Goal: Task Accomplishment & Management: Manage account settings

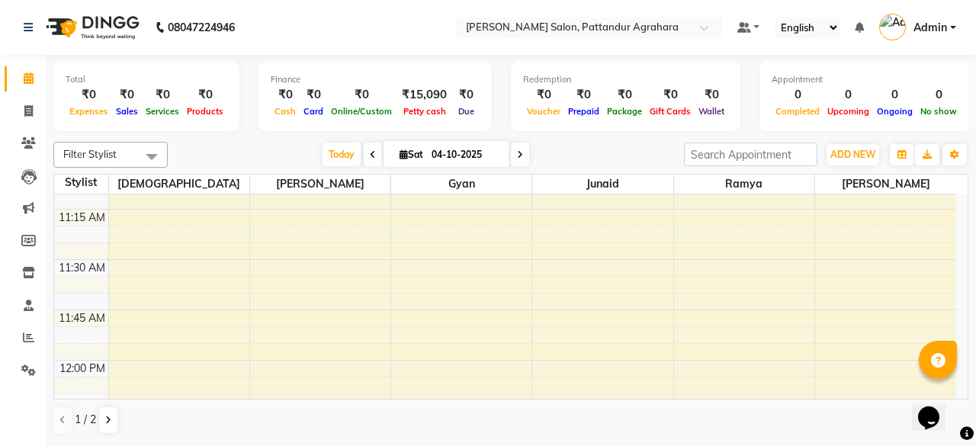
scroll to position [646, 0]
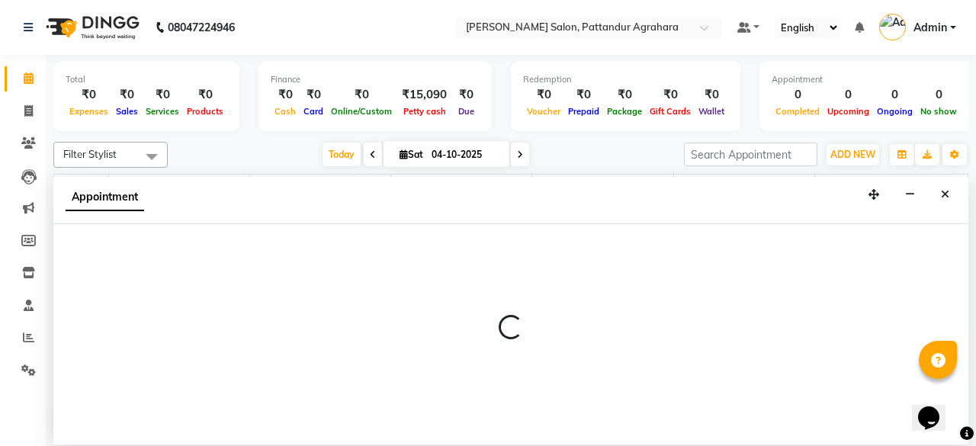
select select "91493"
select select "720"
select select "tentative"
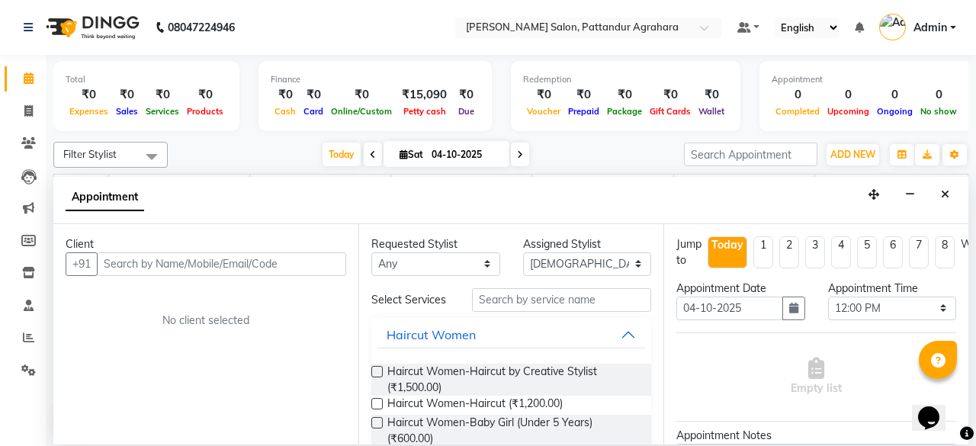
click at [125, 267] on input "text" at bounding box center [221, 264] width 249 height 24
type input "9944223711"
click at [302, 260] on span "Add Client" at bounding box center [314, 264] width 51 height 14
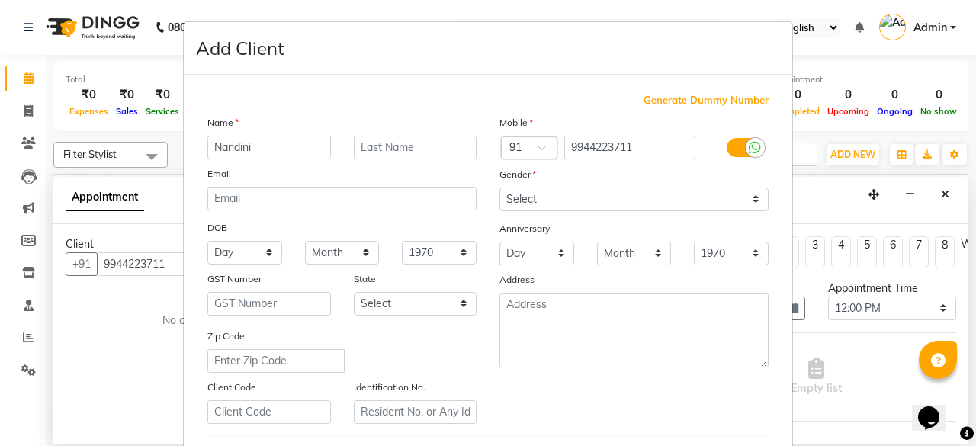
type input "Nandini"
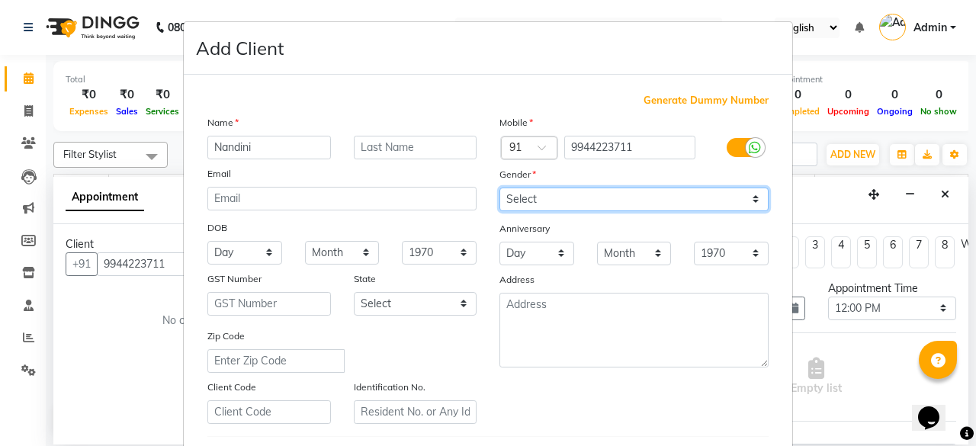
click at [582, 193] on select "Select [DEMOGRAPHIC_DATA] [DEMOGRAPHIC_DATA] Other Prefer Not To Say" at bounding box center [633, 199] width 269 height 24
select select "[DEMOGRAPHIC_DATA]"
click at [499, 187] on select "Select [DEMOGRAPHIC_DATA] [DEMOGRAPHIC_DATA] Other Prefer Not To Say" at bounding box center [633, 199] width 269 height 24
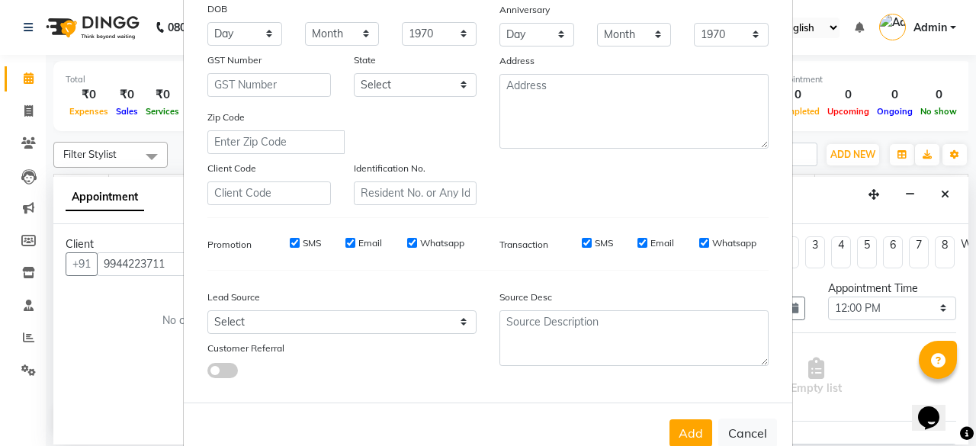
scroll to position [255, 0]
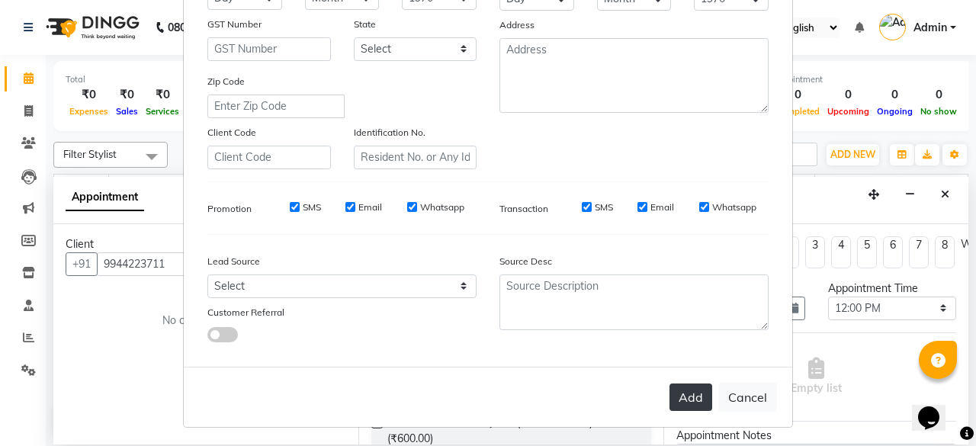
click at [674, 392] on button "Add" at bounding box center [690, 396] width 43 height 27
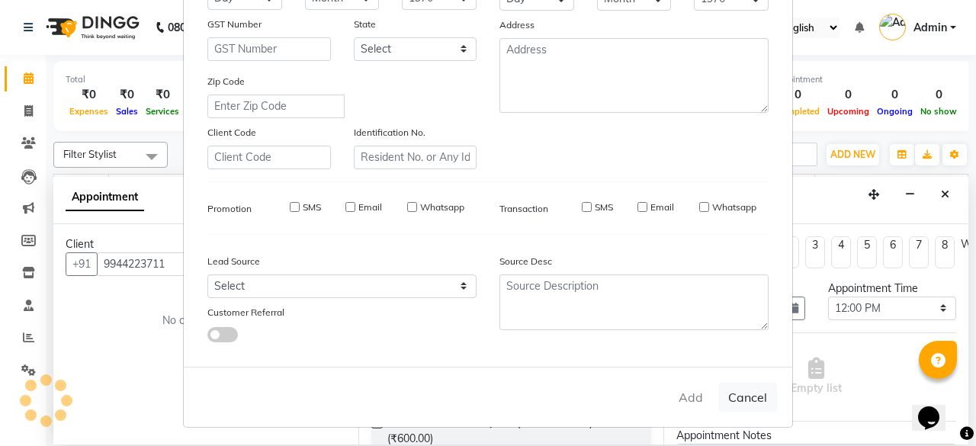
select select
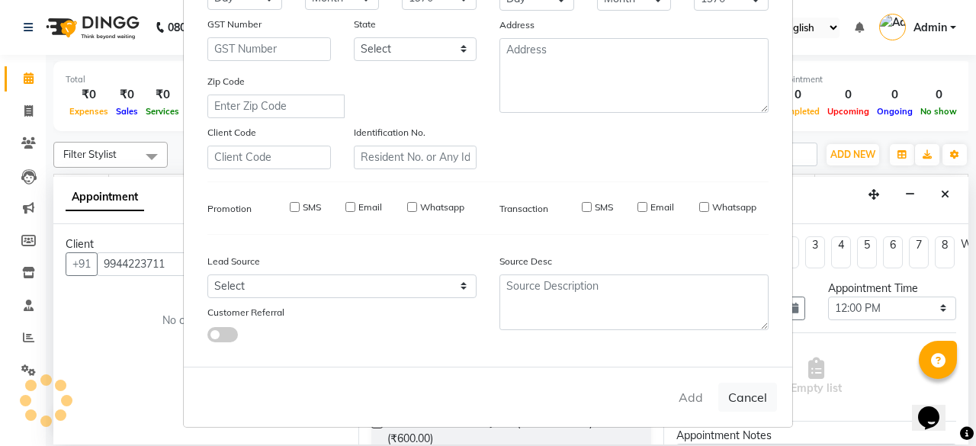
select select
checkbox input "false"
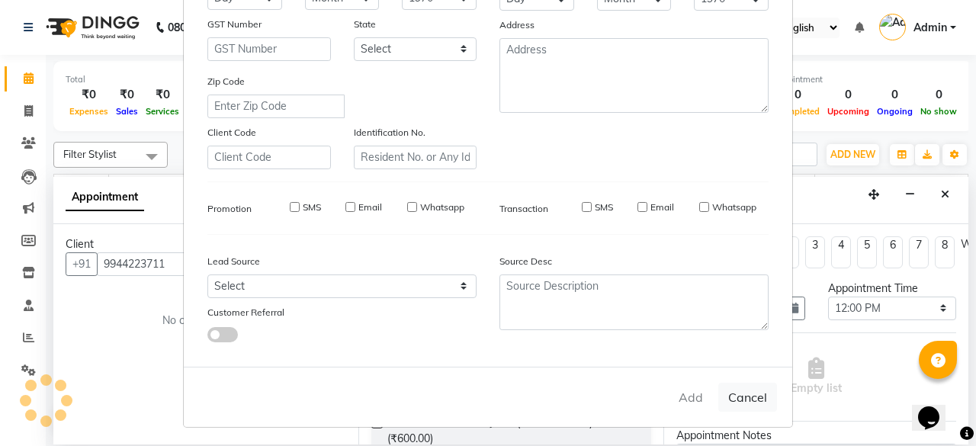
checkbox input "false"
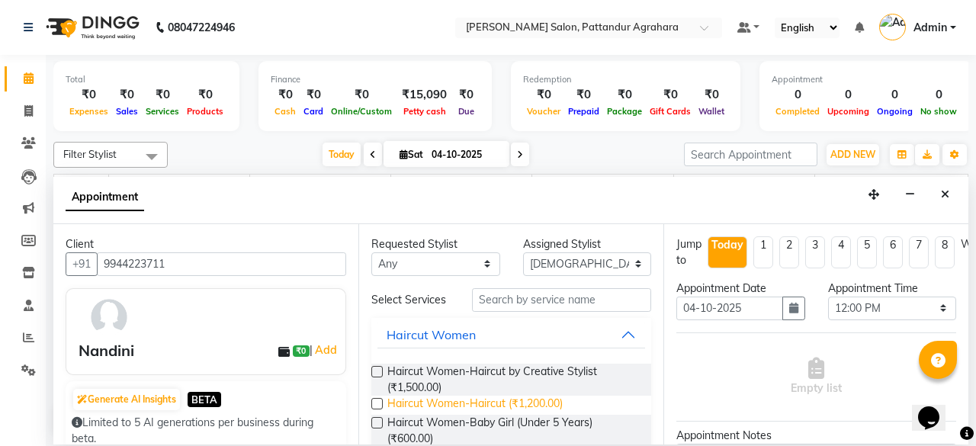
click at [532, 406] on span "Haircut Women-Haircut (₹1,200.00)" at bounding box center [474, 405] width 175 height 19
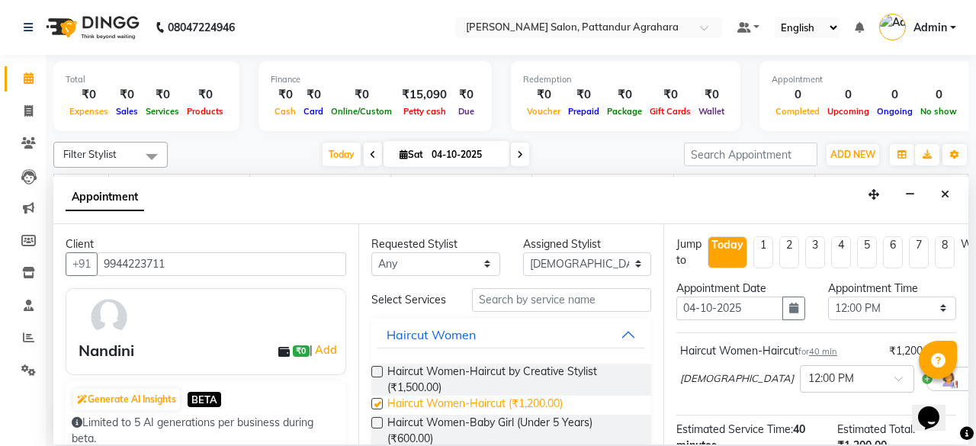
checkbox input "false"
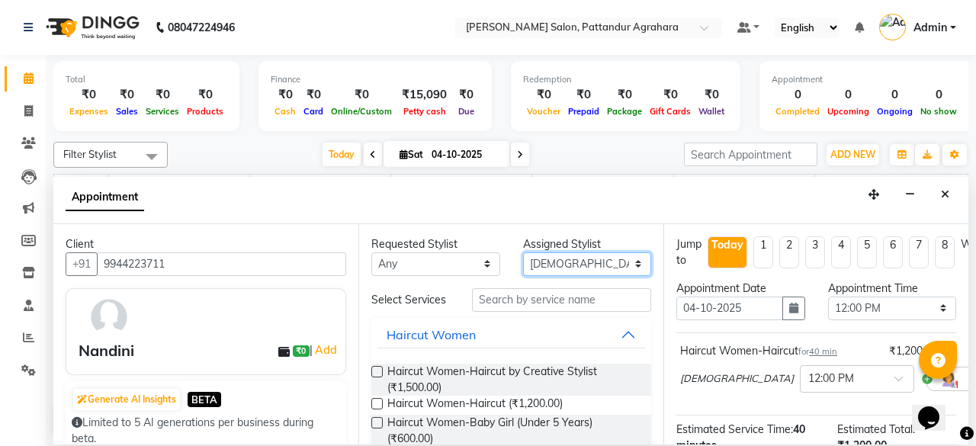
click at [590, 267] on select "Select [PERSON_NAME] [PERSON_NAME] Krishna [PERSON_NAME] [PERSON_NAME] [PERSON_…" at bounding box center [587, 264] width 129 height 24
select select "91495"
click at [523, 252] on select "Select [PERSON_NAME] [PERSON_NAME] Krishna [PERSON_NAME] [PERSON_NAME] [PERSON_…" at bounding box center [587, 264] width 129 height 24
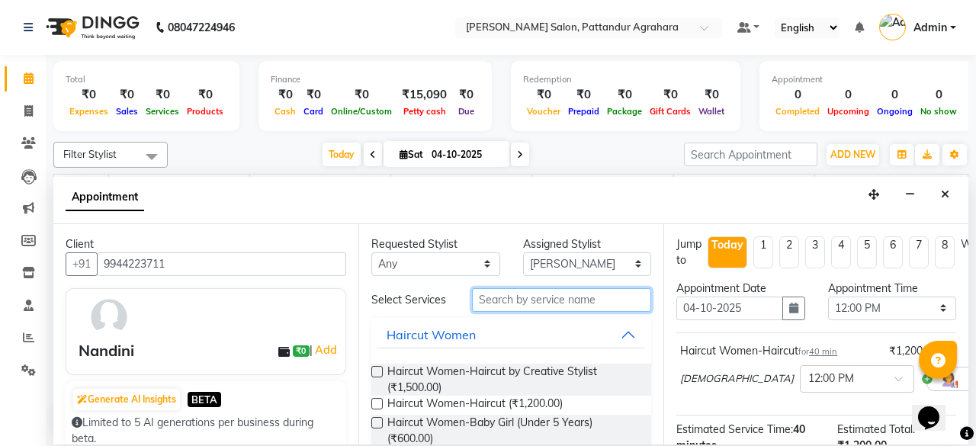
click at [485, 299] on input "text" at bounding box center [561, 300] width 179 height 24
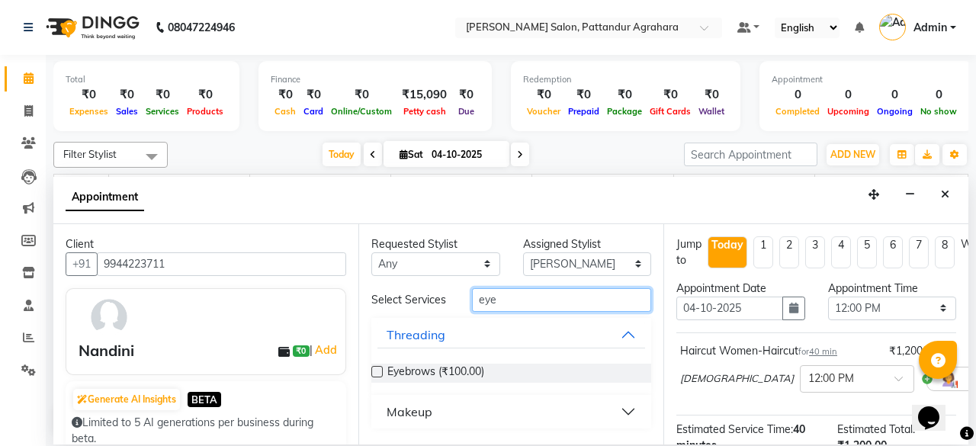
type input "eye"
click at [376, 371] on label at bounding box center [376, 371] width 11 height 11
click at [376, 371] on input "checkbox" at bounding box center [376, 373] width 10 height 10
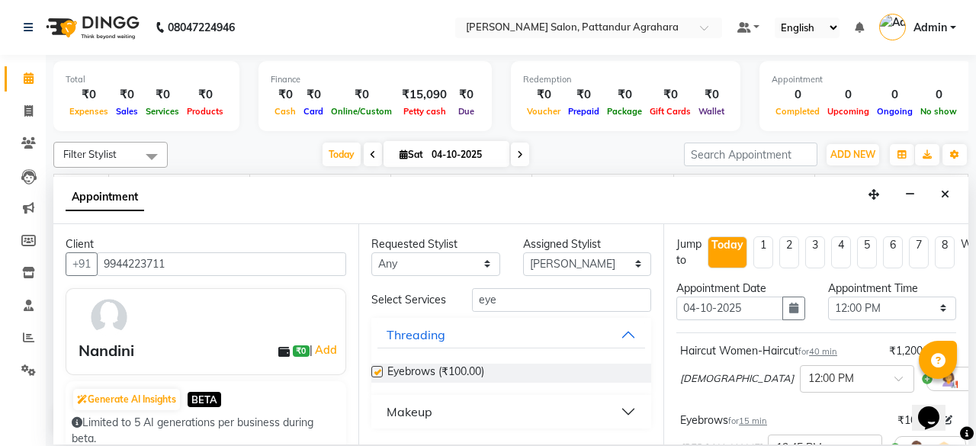
checkbox input "false"
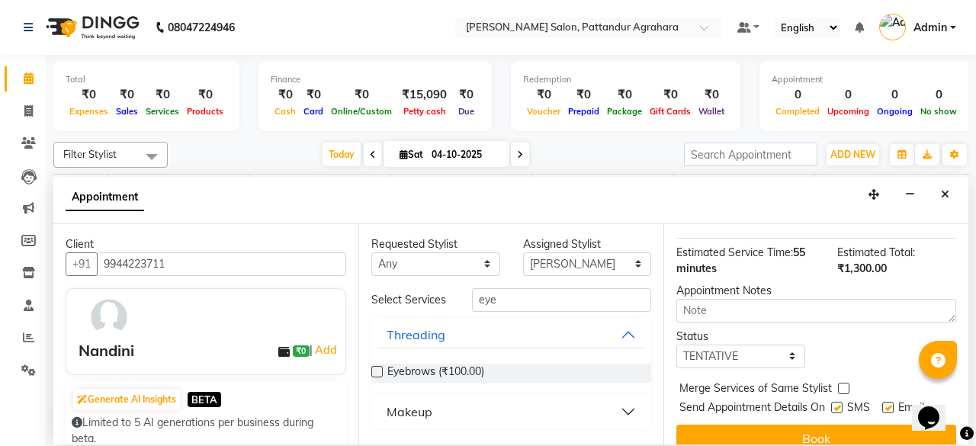
scroll to position [277, 0]
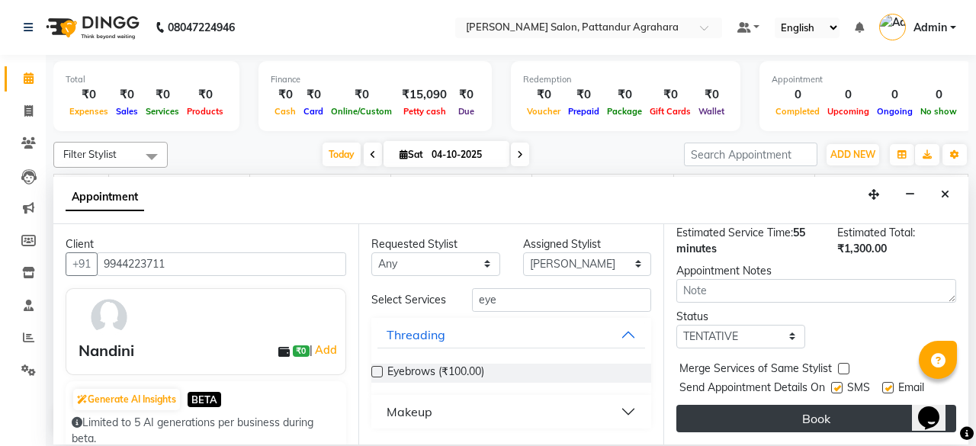
click at [780, 405] on button "Book" at bounding box center [816, 418] width 280 height 27
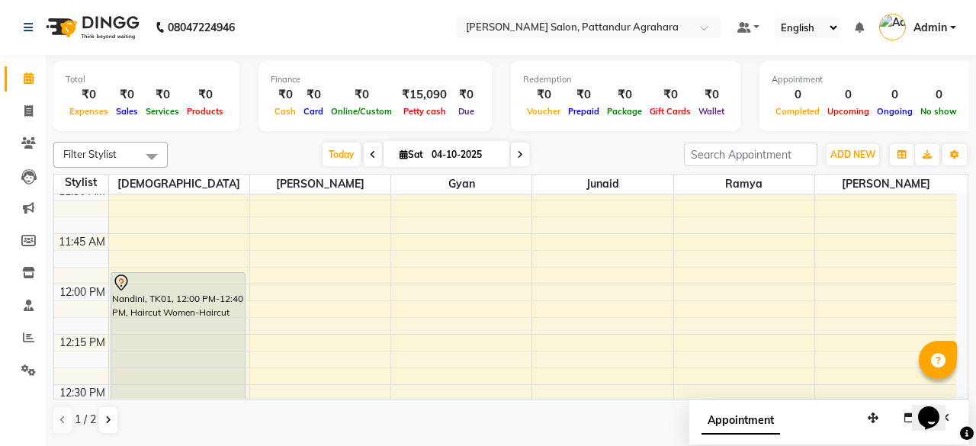
scroll to position [639, 0]
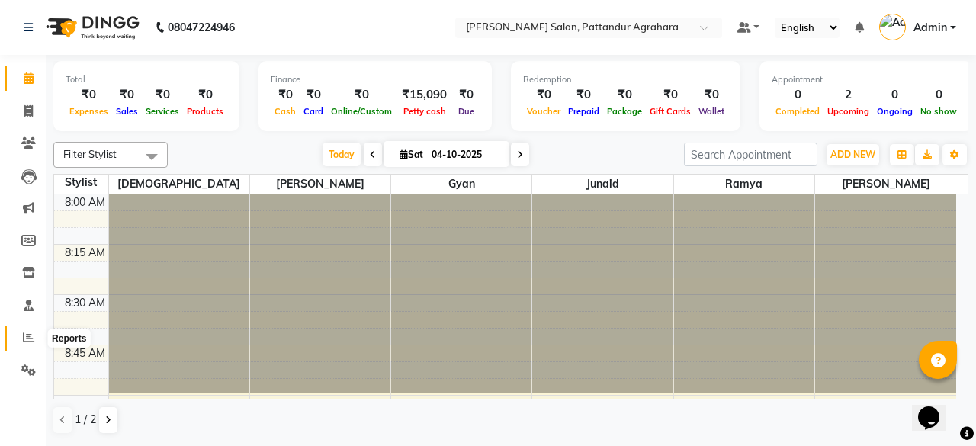
click at [32, 338] on icon at bounding box center [28, 337] width 11 height 11
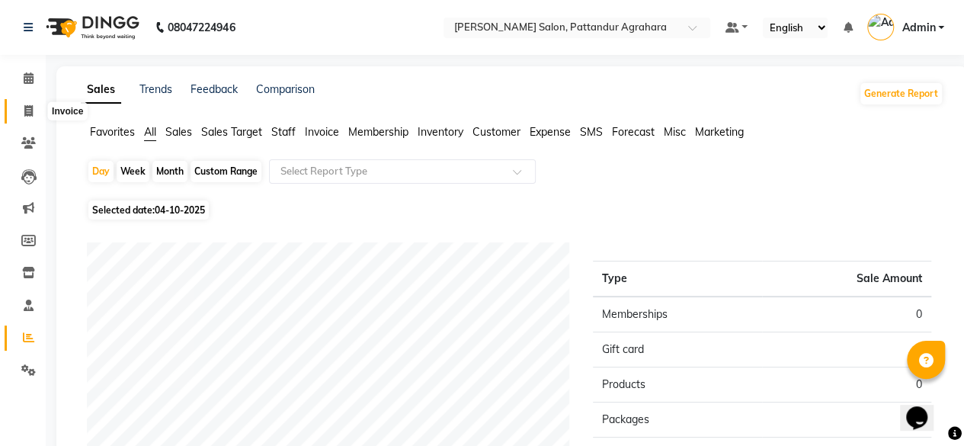
click at [34, 111] on span at bounding box center [28, 112] width 27 height 18
select select "service"
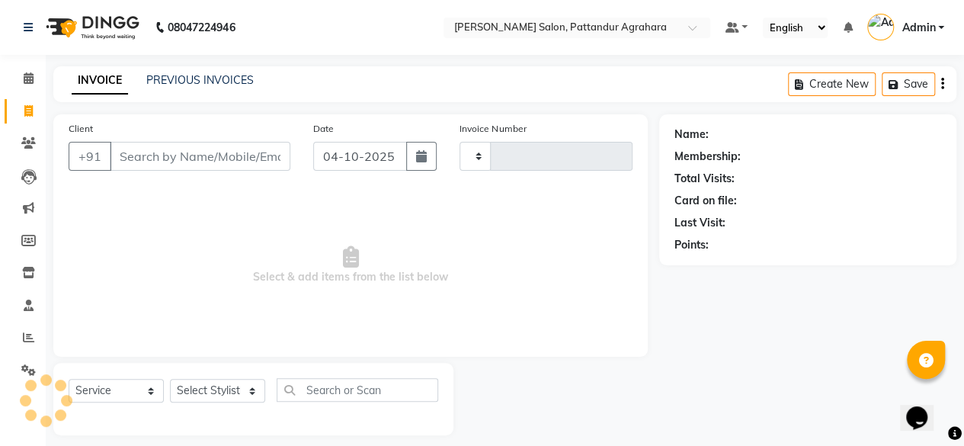
scroll to position [11, 0]
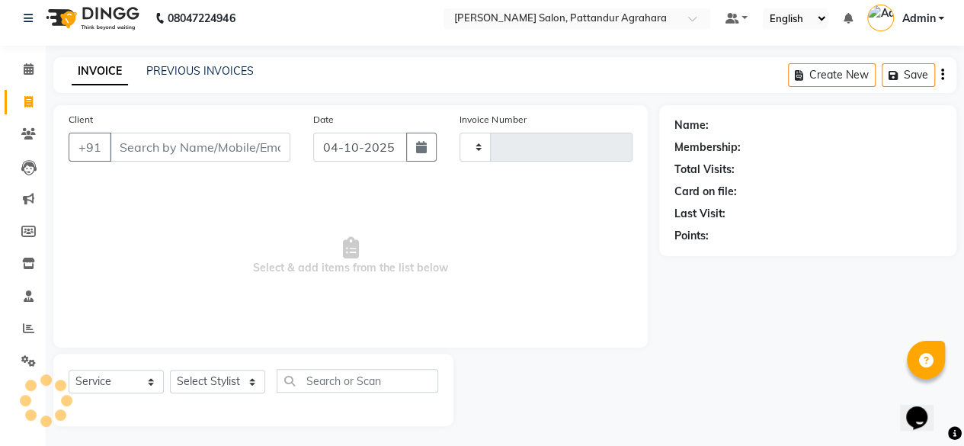
type input "0110"
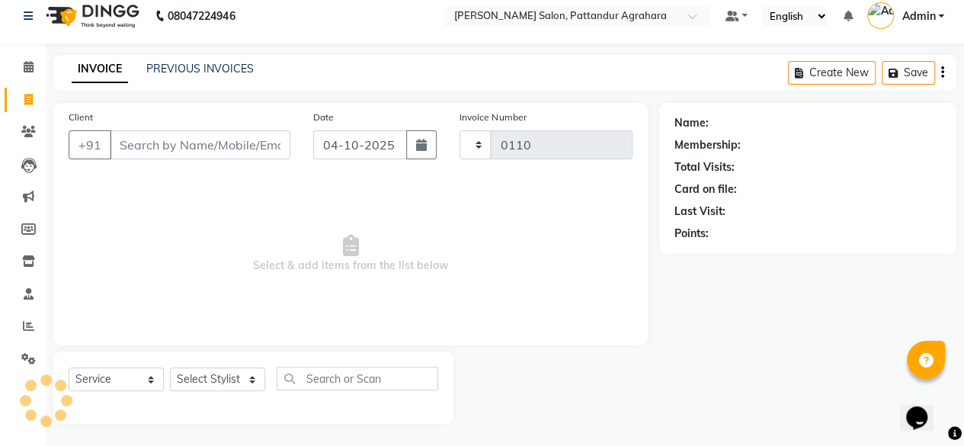
select select "9009"
click at [163, 67] on link "PREVIOUS INVOICES" at bounding box center [199, 69] width 107 height 14
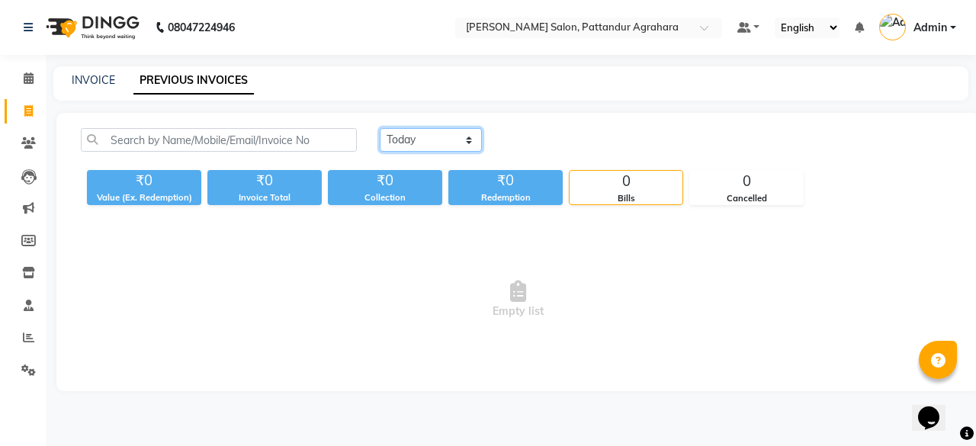
click at [464, 141] on select "Today Yesterday Custom Range" at bounding box center [431, 140] width 102 height 24
select select "yesterday"
click at [380, 128] on select "Today Yesterday Custom Range" at bounding box center [431, 140] width 102 height 24
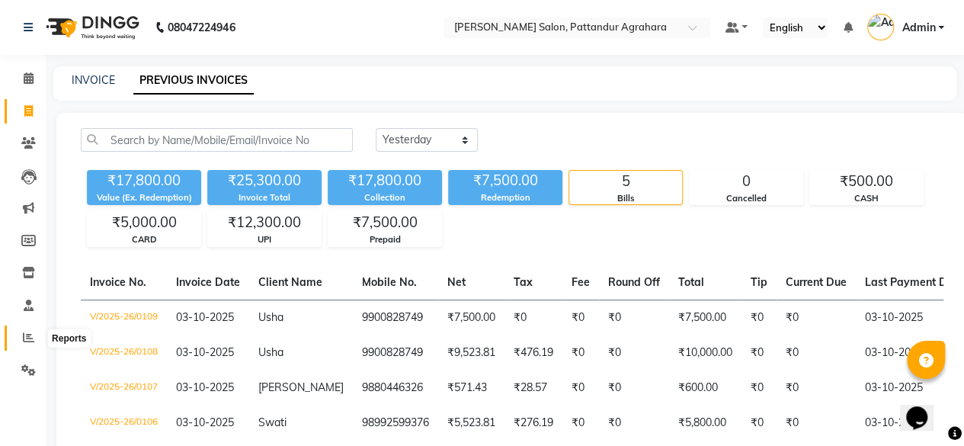
click at [31, 338] on icon at bounding box center [28, 337] width 11 height 11
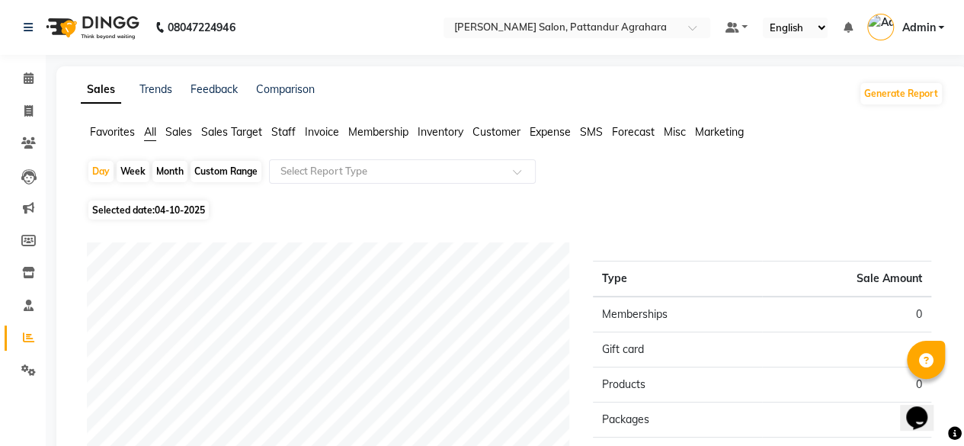
click at [181, 129] on span "Sales" at bounding box center [178, 132] width 27 height 14
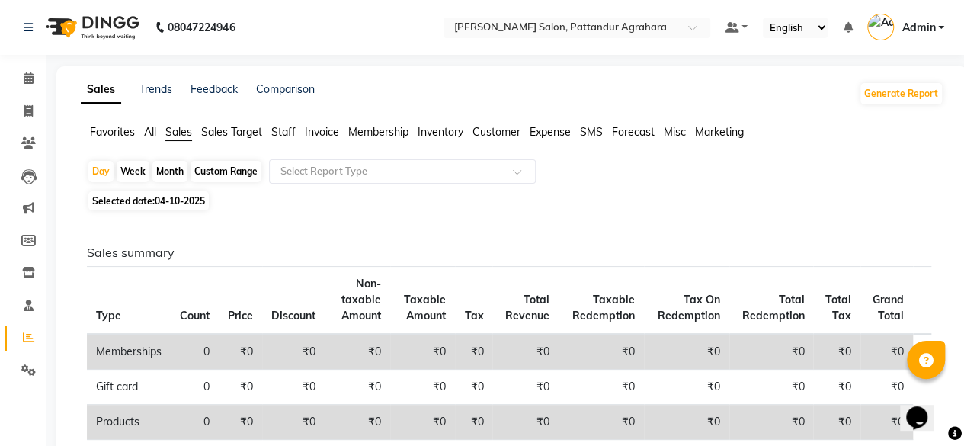
click at [387, 136] on span "Membership" at bounding box center [378, 132] width 60 height 14
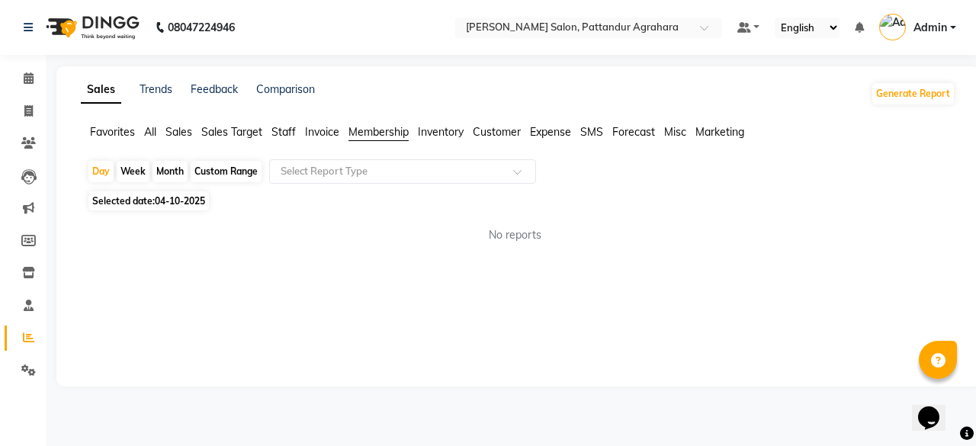
click at [325, 136] on span "Invoice" at bounding box center [322, 132] width 34 height 14
click at [282, 130] on span "Staff" at bounding box center [283, 132] width 24 height 14
click at [549, 130] on span "Expense" at bounding box center [550, 132] width 41 height 14
click at [107, 130] on span "Favorites" at bounding box center [112, 132] width 45 height 14
click at [29, 114] on icon at bounding box center [28, 110] width 8 height 11
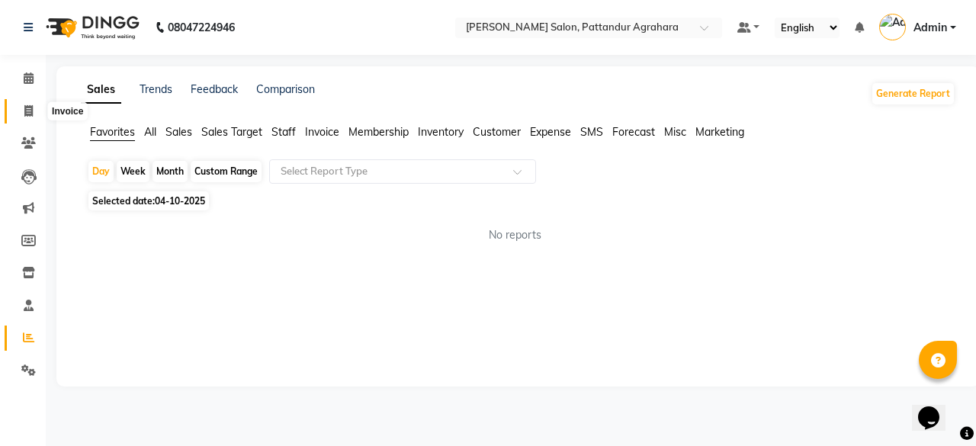
select select "service"
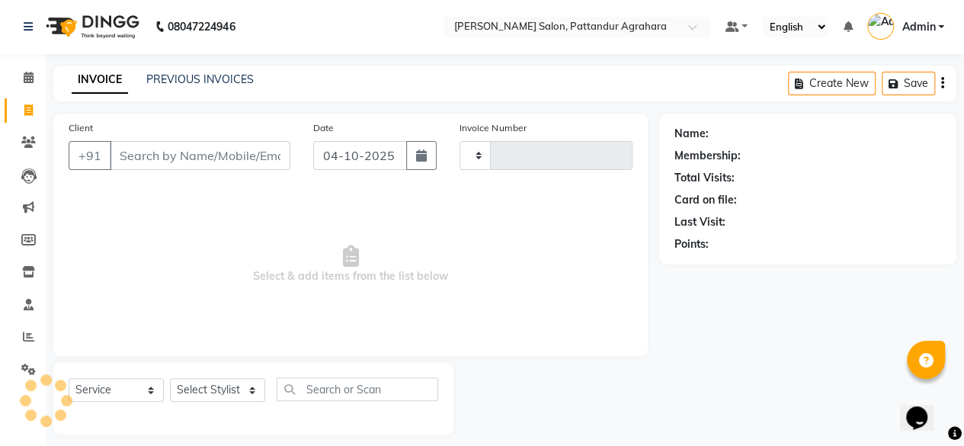
type input "0110"
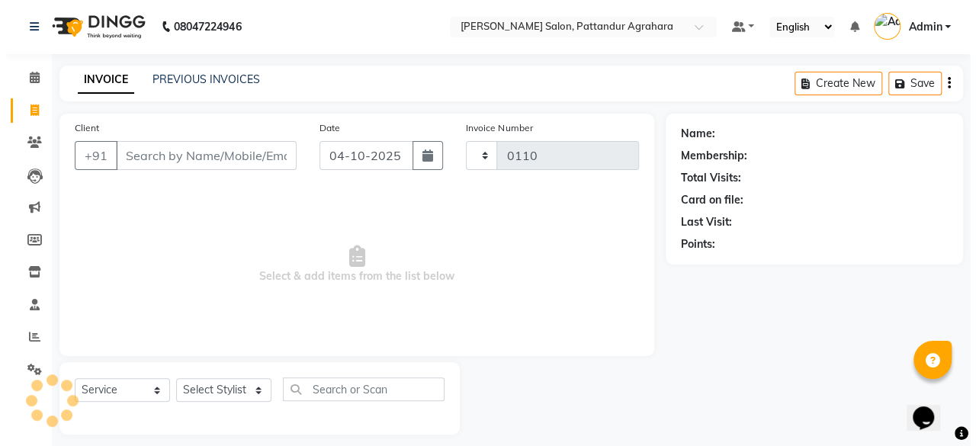
scroll to position [11, 0]
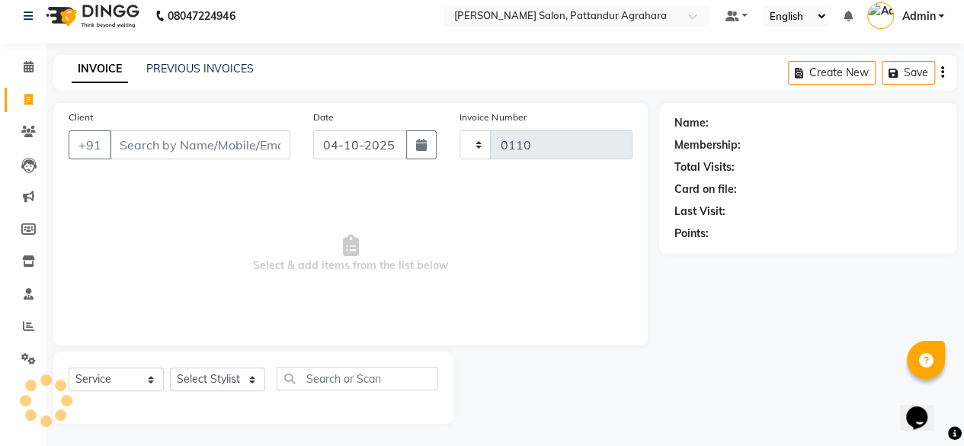
select select "9009"
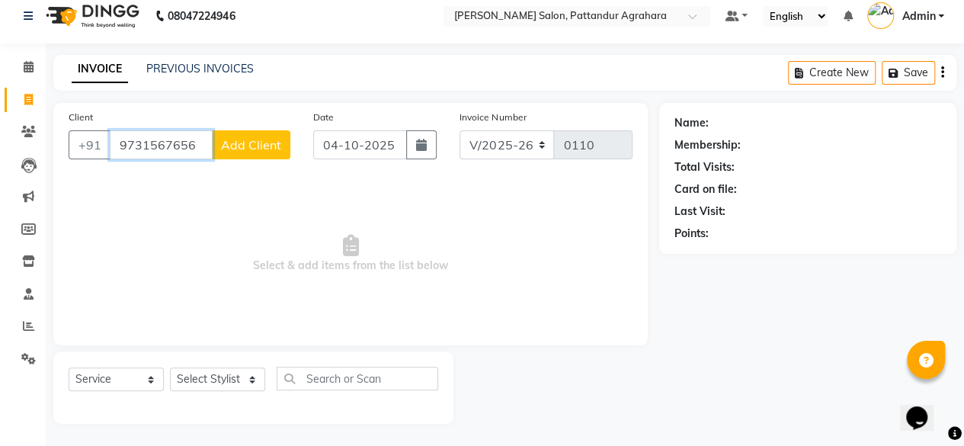
type input "9731567656"
click at [240, 151] on span "Add Client" at bounding box center [251, 144] width 60 height 15
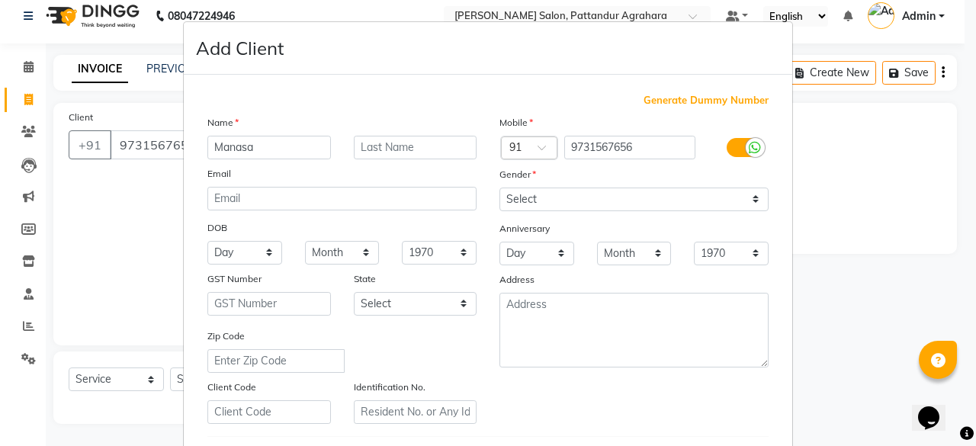
type input "Manasa"
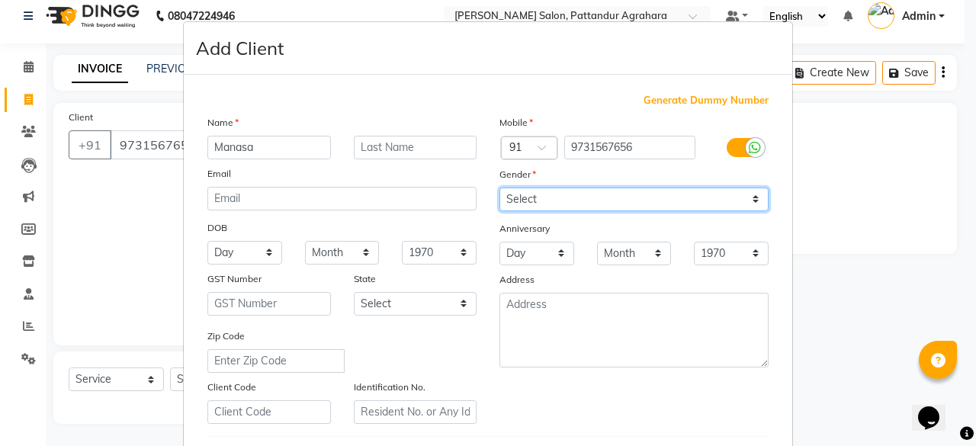
click at [553, 199] on select "Select [DEMOGRAPHIC_DATA] [DEMOGRAPHIC_DATA] Other Prefer Not To Say" at bounding box center [633, 199] width 269 height 24
select select "[DEMOGRAPHIC_DATA]"
click at [499, 187] on select "Select [DEMOGRAPHIC_DATA] [DEMOGRAPHIC_DATA] Other Prefer Not To Say" at bounding box center [633, 199] width 269 height 24
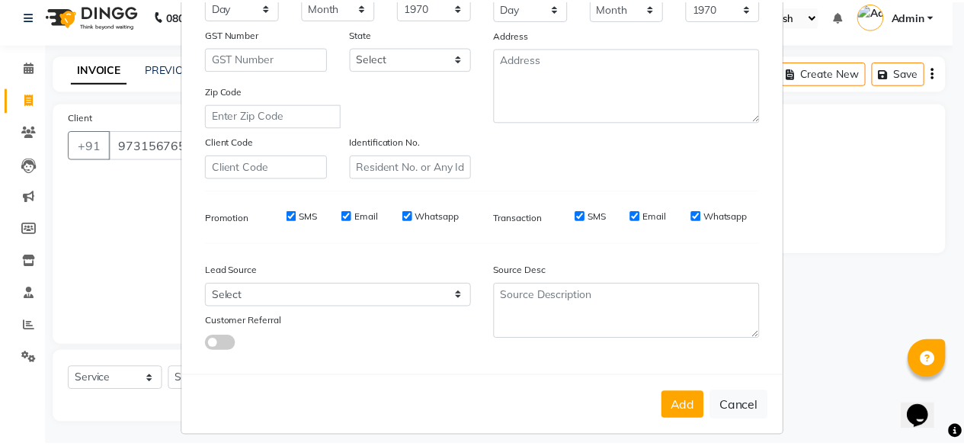
scroll to position [255, 0]
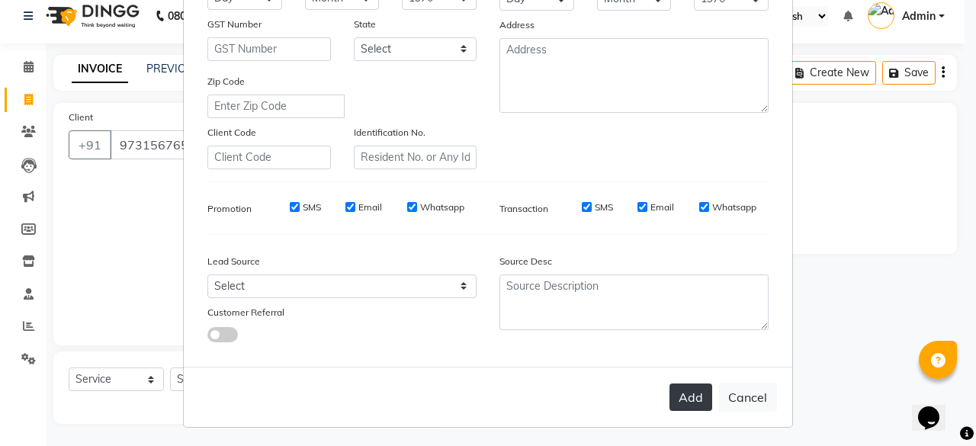
click at [690, 400] on button "Add" at bounding box center [690, 396] width 43 height 27
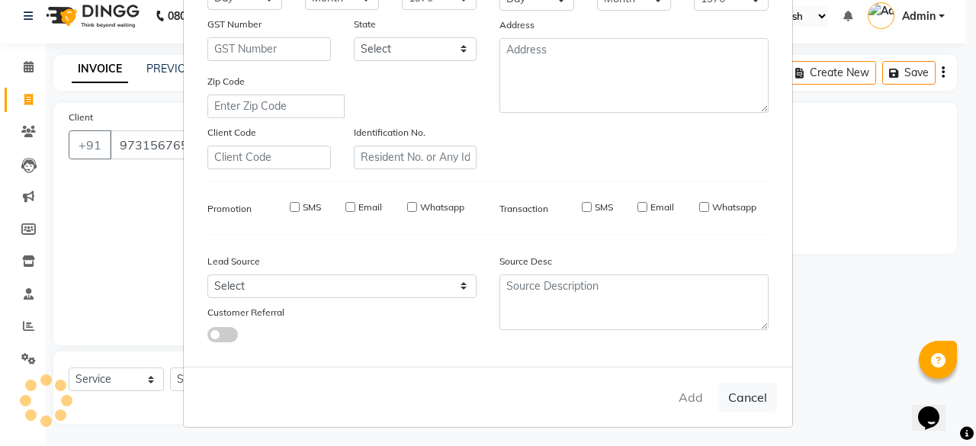
select select
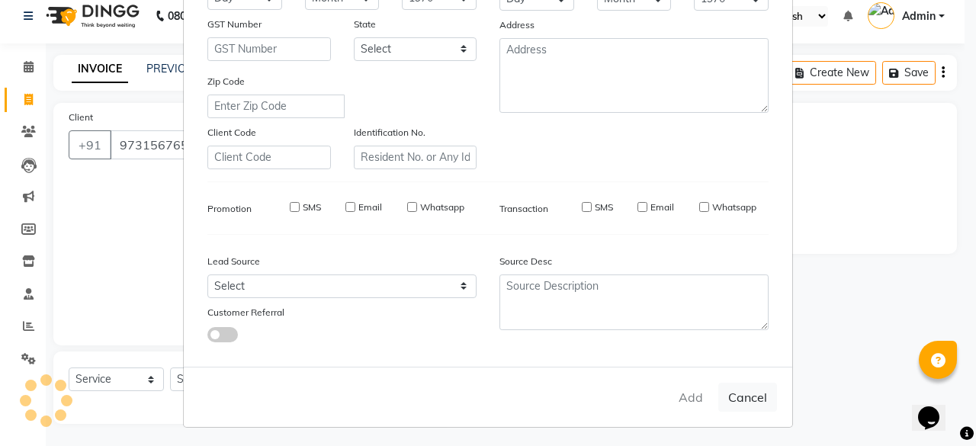
select select
checkbox input "false"
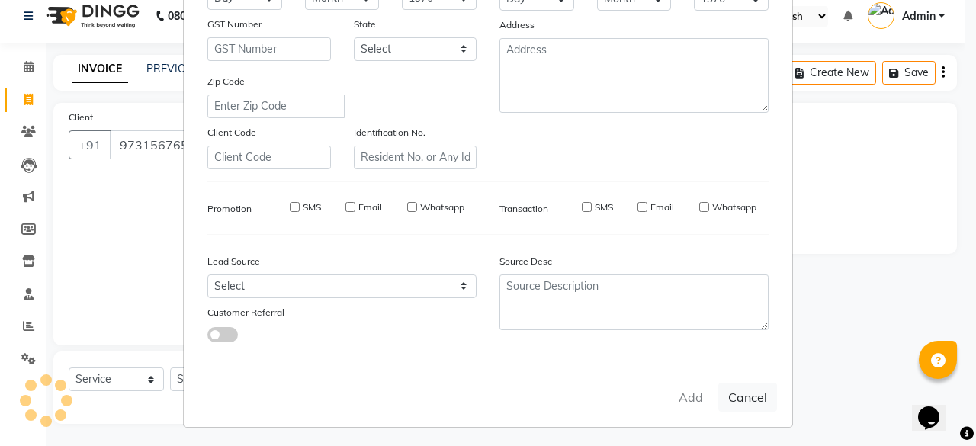
checkbox input "false"
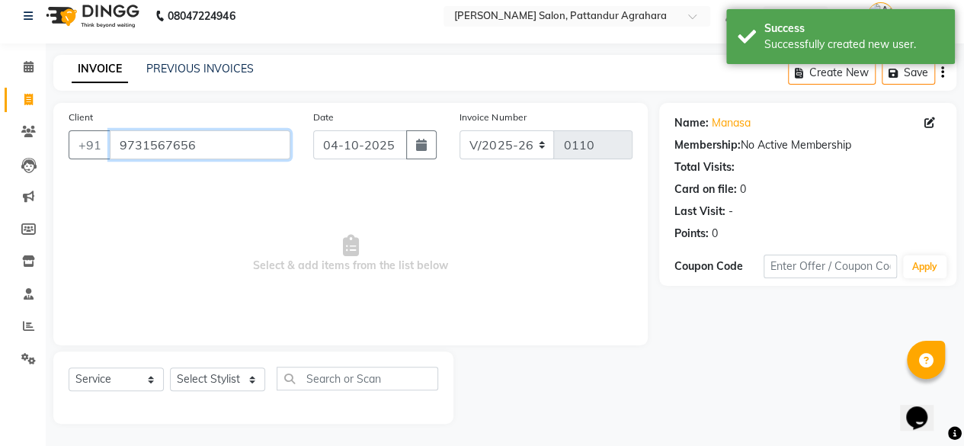
click at [205, 146] on input "9731567656" at bounding box center [200, 144] width 181 height 29
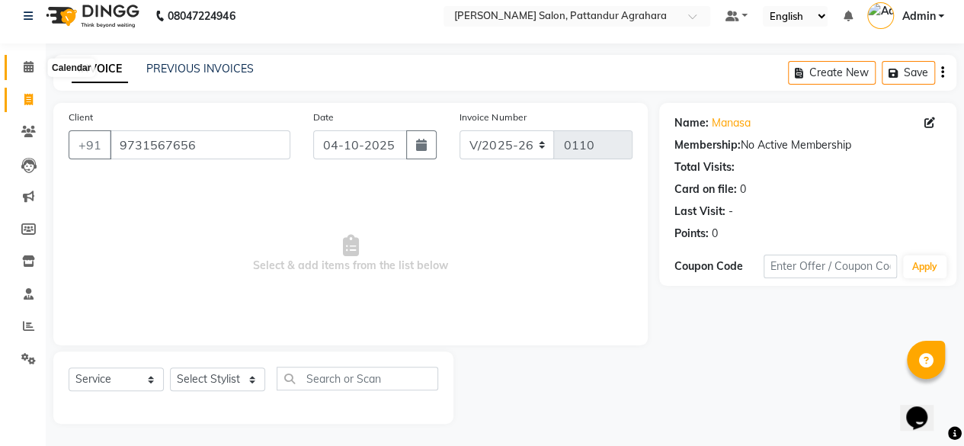
click at [29, 66] on icon at bounding box center [29, 66] width 10 height 11
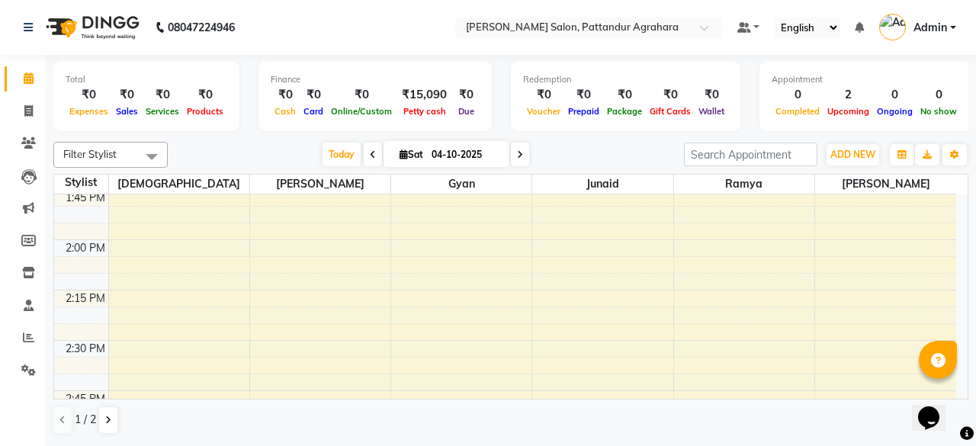
scroll to position [1153, 0]
click at [108, 422] on icon at bounding box center [108, 419] width 6 height 9
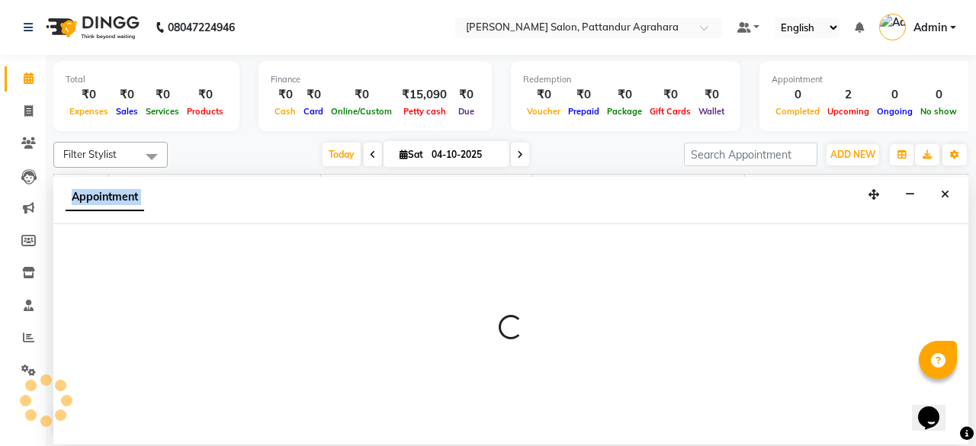
click at [422, 237] on div at bounding box center [510, 334] width 915 height 220
select select "91496"
select select "840"
select select "tentative"
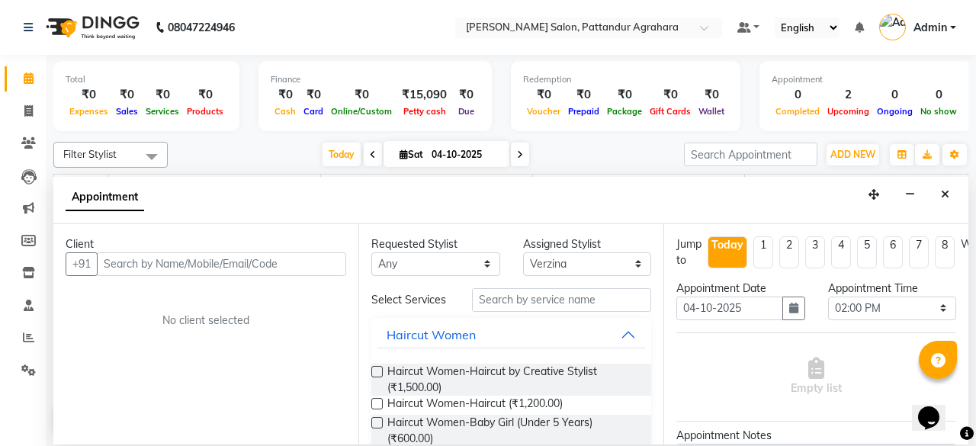
click at [129, 264] on input "text" at bounding box center [221, 264] width 249 height 24
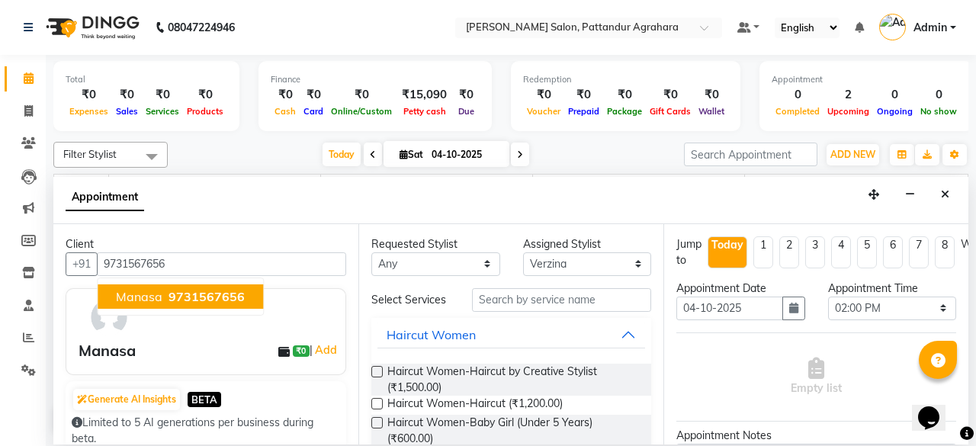
click at [157, 293] on span "Manasa" at bounding box center [139, 296] width 46 height 15
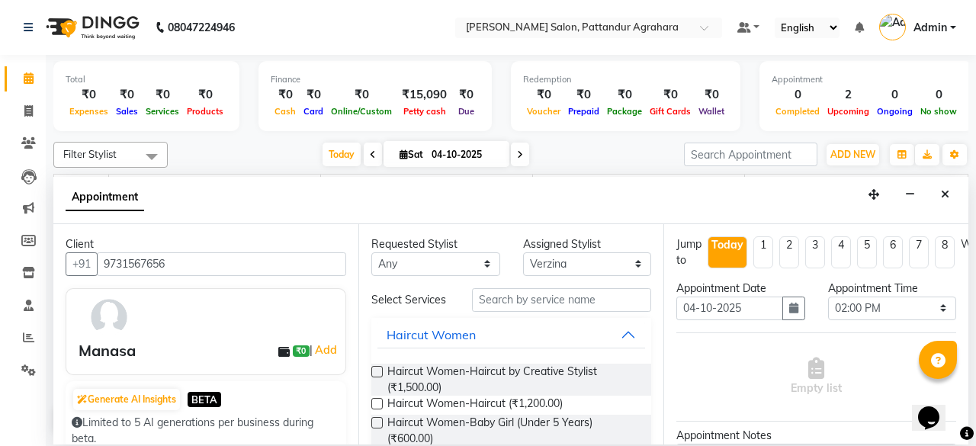
type input "9731567656"
click at [498, 301] on input "text" at bounding box center [561, 300] width 179 height 24
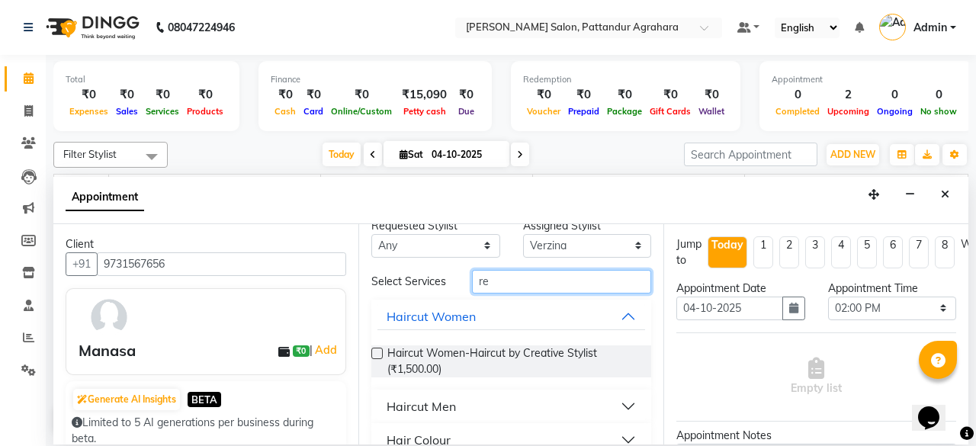
scroll to position [0, 0]
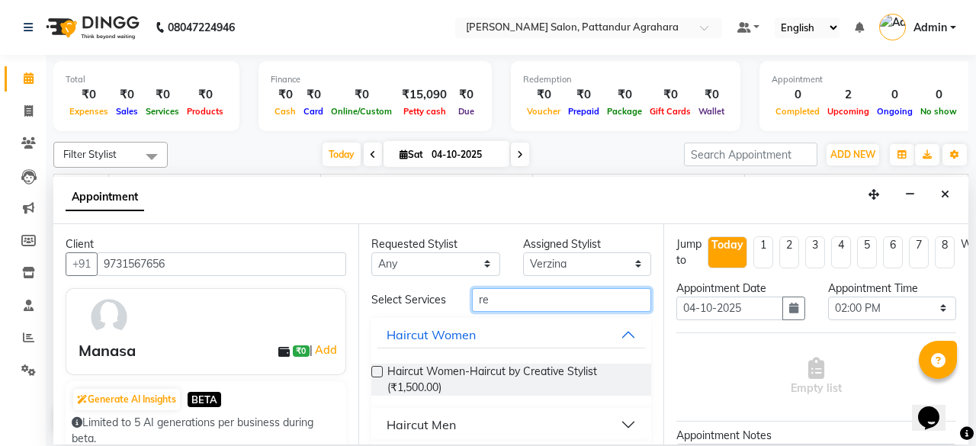
click at [535, 298] on input "re" at bounding box center [561, 300] width 179 height 24
type input "r"
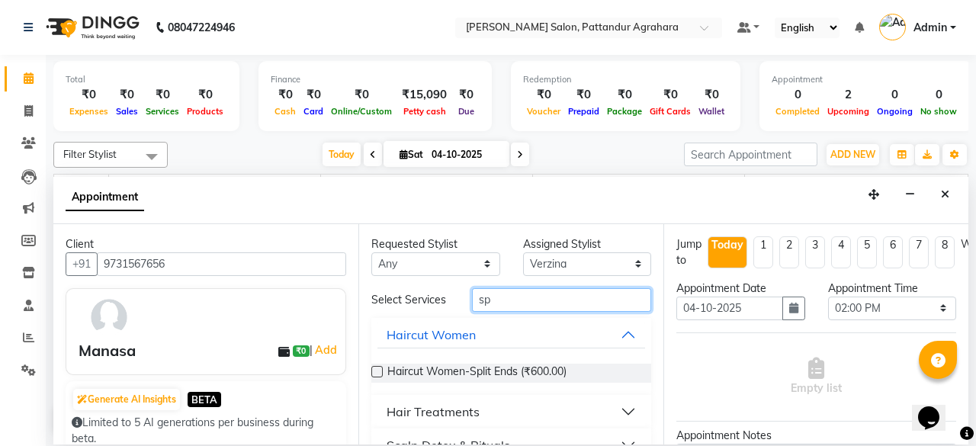
type input "s"
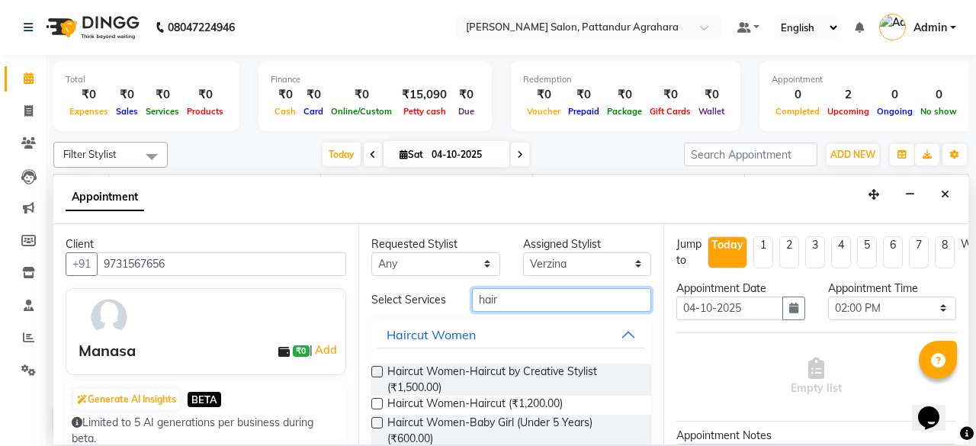
click at [526, 292] on input "hair" at bounding box center [561, 300] width 179 height 24
type input "h"
type input "s"
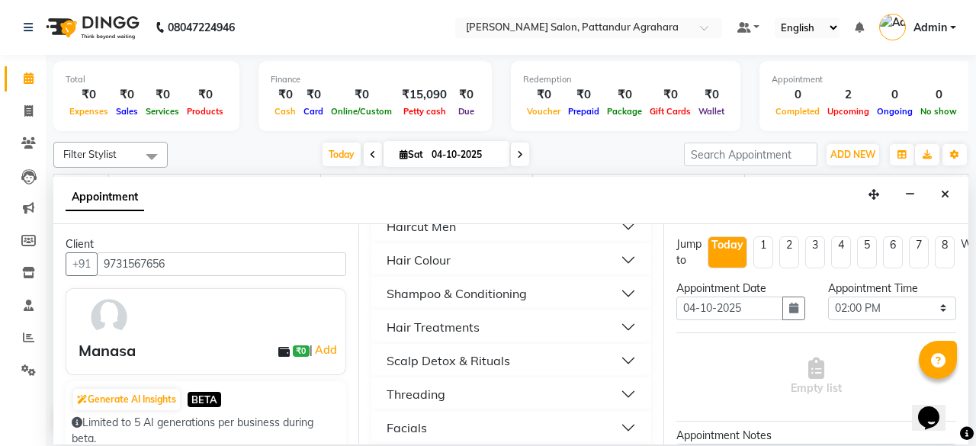
scroll to position [195, 0]
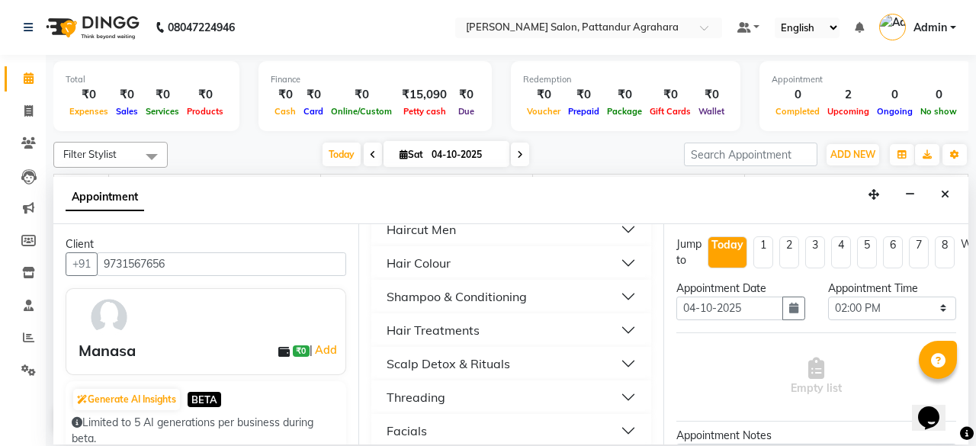
type input "re"
click at [609, 327] on button "Hair Treatments" at bounding box center [511, 329] width 268 height 27
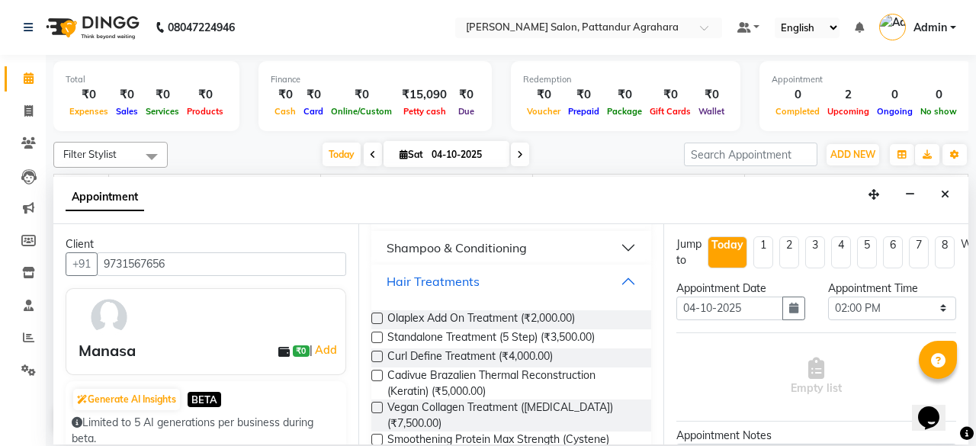
scroll to position [242, 0]
click at [380, 316] on label at bounding box center [376, 320] width 11 height 11
click at [380, 317] on input "checkbox" at bounding box center [376, 322] width 10 height 10
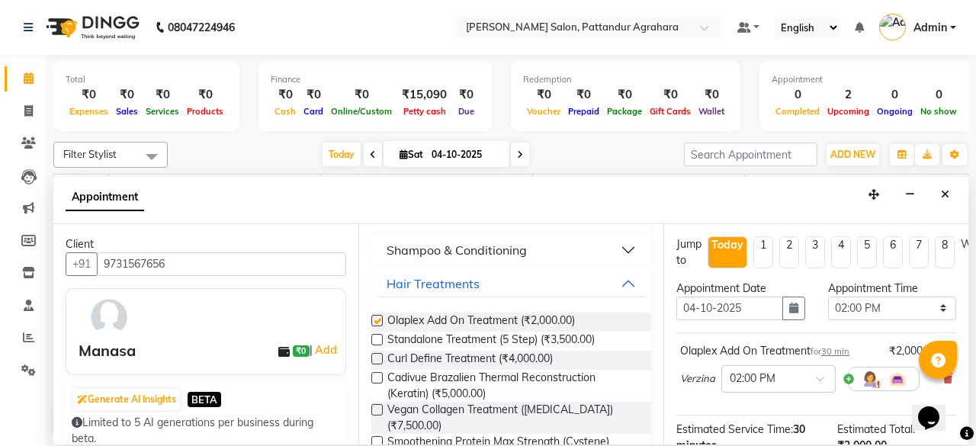
checkbox input "false"
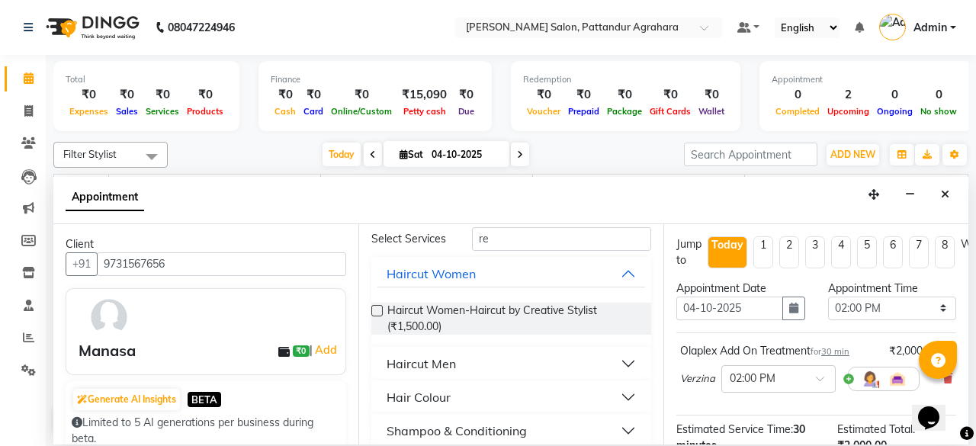
scroll to position [0, 0]
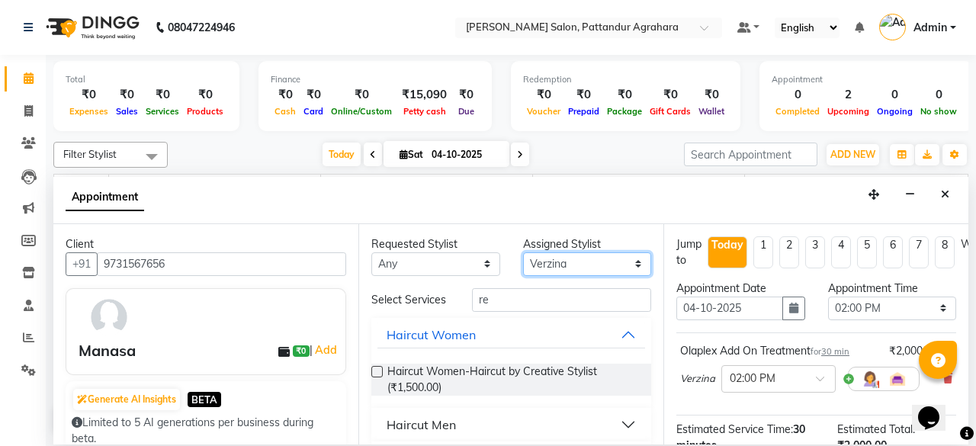
click at [596, 261] on select "Select [PERSON_NAME] [PERSON_NAME] Krishna [PERSON_NAME] [PERSON_NAME] [PERSON_…" at bounding box center [587, 264] width 129 height 24
select select "91495"
click at [523, 252] on select "Select [PERSON_NAME] [PERSON_NAME] Krishna [PERSON_NAME] [PERSON_NAME] [PERSON_…" at bounding box center [587, 264] width 129 height 24
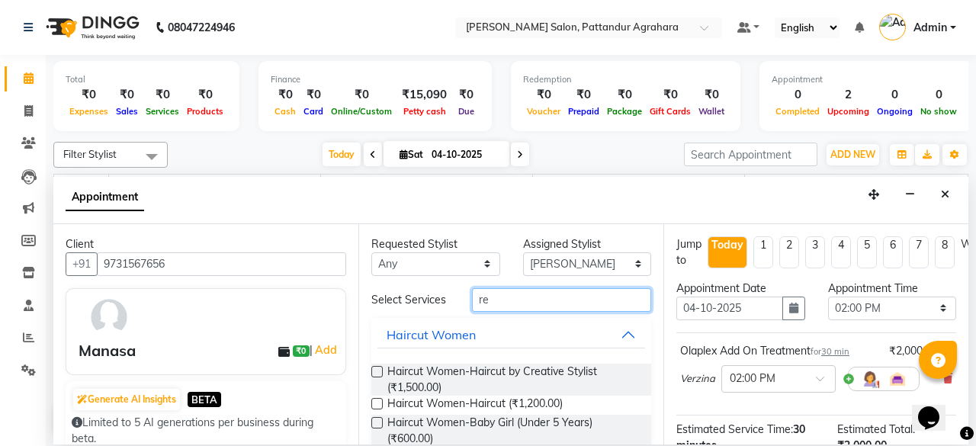
click at [497, 303] on input "re" at bounding box center [561, 300] width 179 height 24
type input "r"
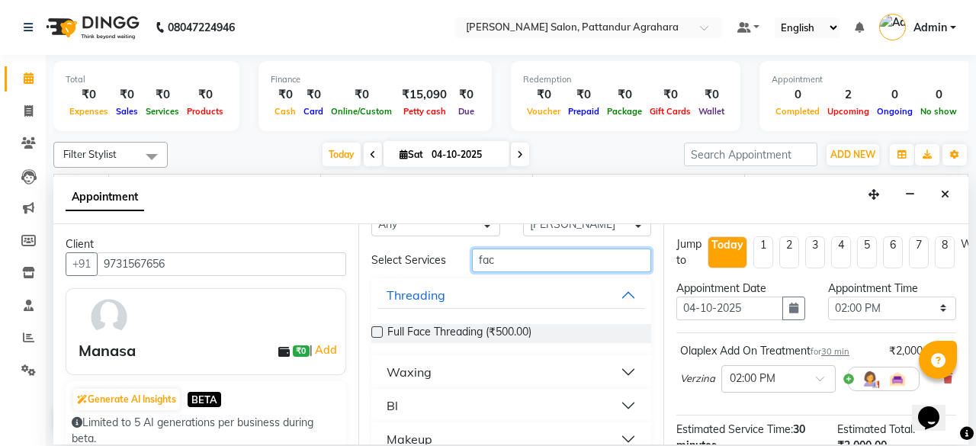
scroll to position [62, 0]
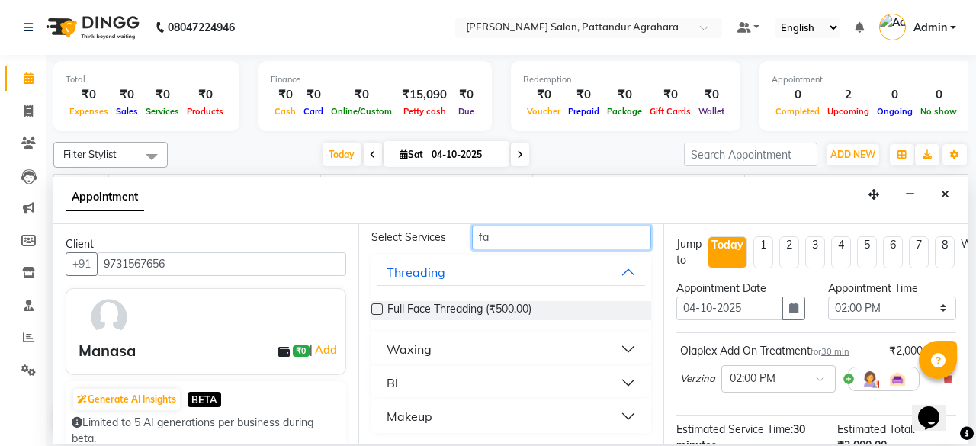
type input "f"
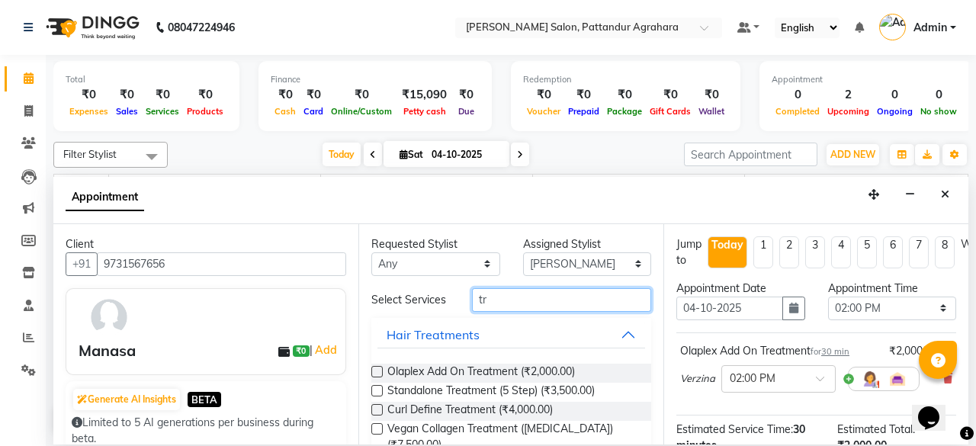
type input "t"
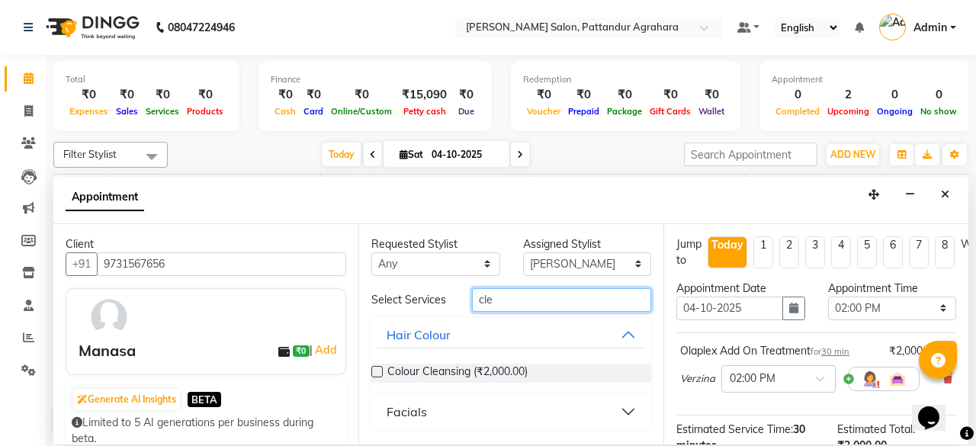
type input "cle"
click at [431, 405] on button "Facials" at bounding box center [511, 411] width 268 height 27
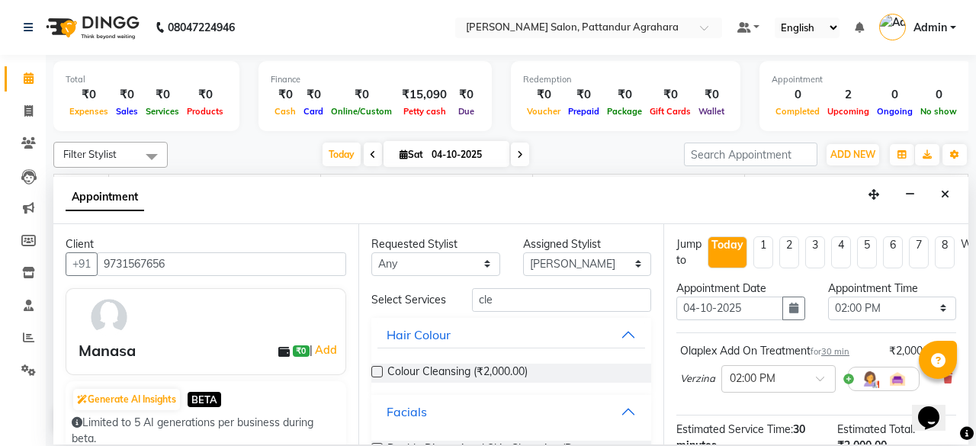
click at [393, 411] on div "Facials" at bounding box center [406, 411] width 40 height 18
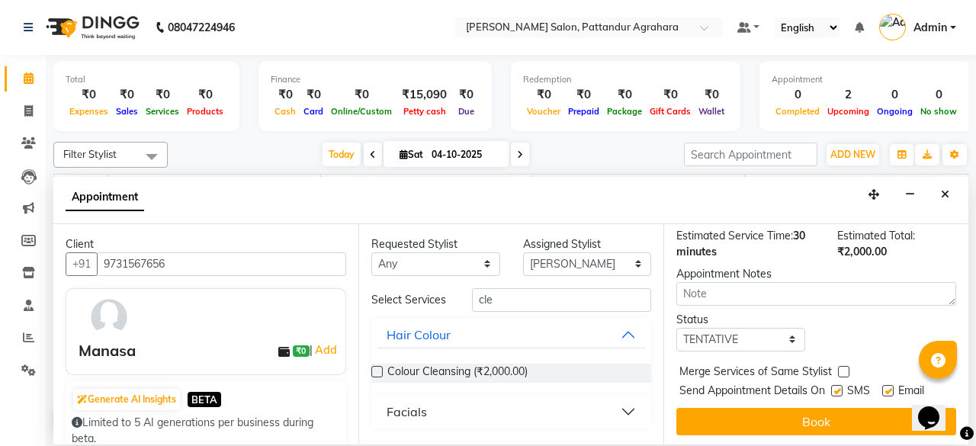
scroll to position [191, 0]
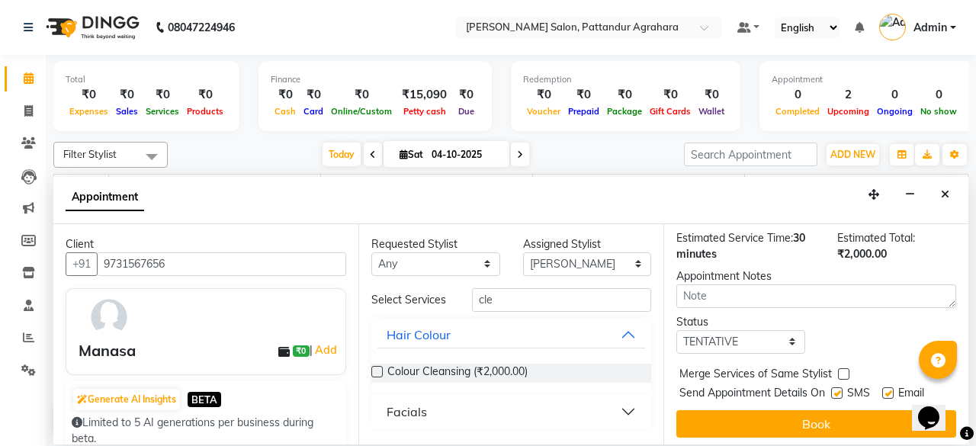
click at [631, 409] on button "Facials" at bounding box center [511, 411] width 268 height 27
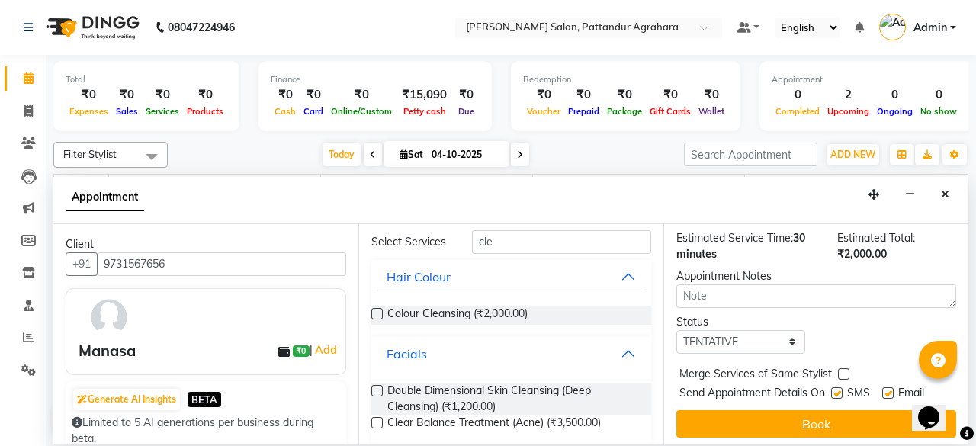
scroll to position [71, 0]
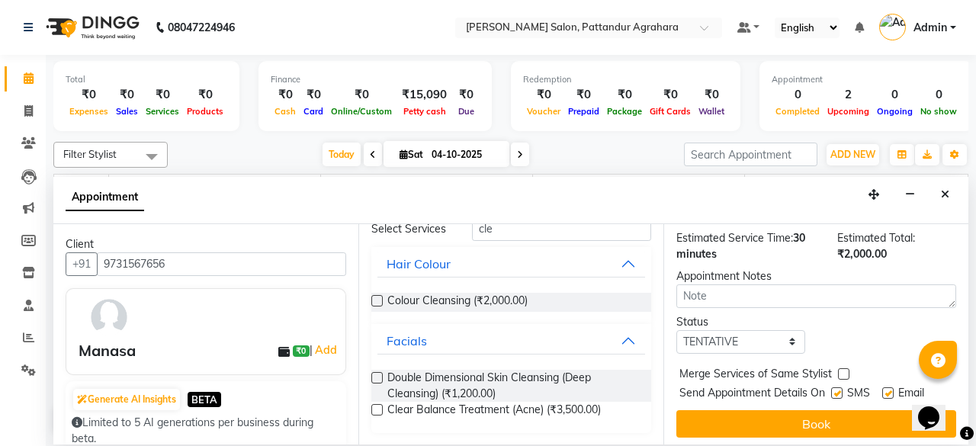
click at [372, 380] on label at bounding box center [376, 377] width 11 height 11
click at [372, 380] on input "checkbox" at bounding box center [376, 379] width 10 height 10
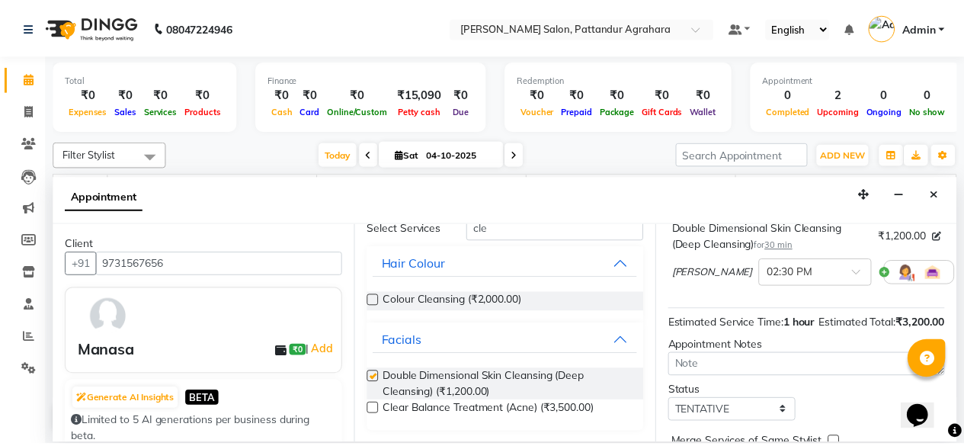
scroll to position [277, 0]
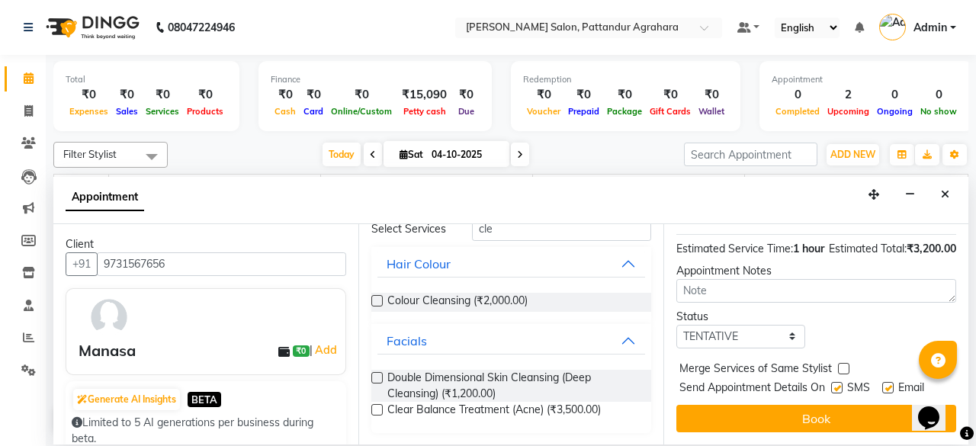
checkbox input "false"
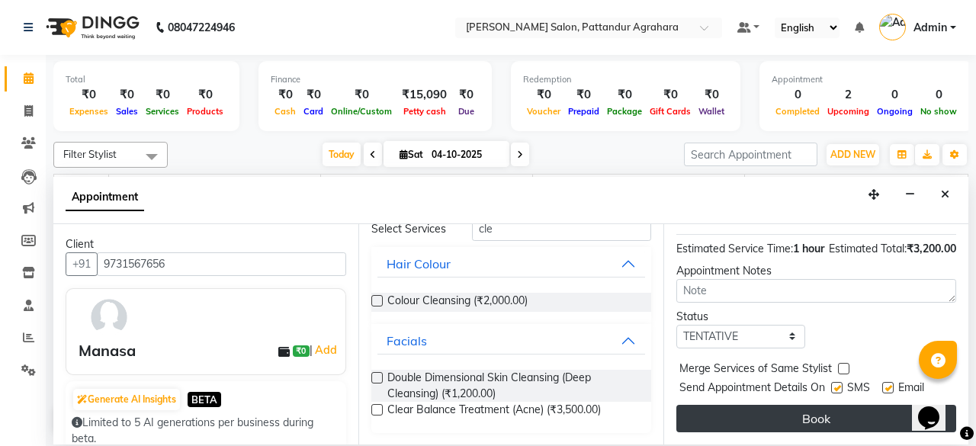
click at [850, 423] on button "Book" at bounding box center [816, 418] width 280 height 27
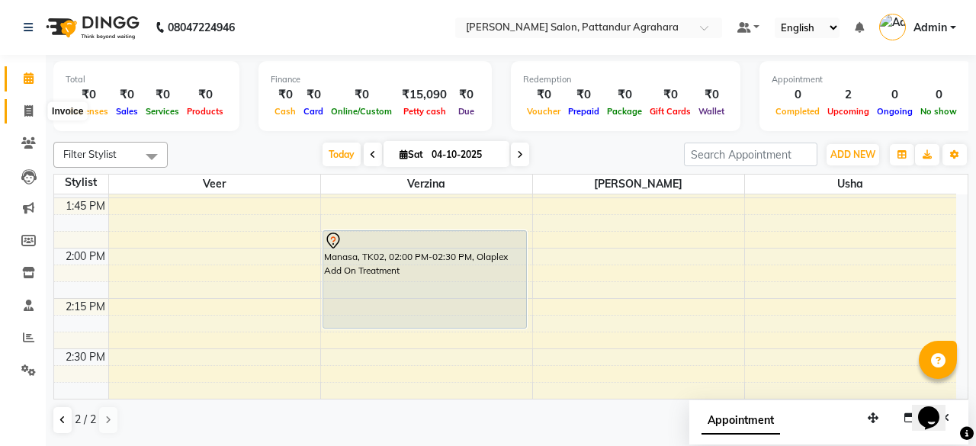
click at [27, 114] on icon at bounding box center [28, 110] width 8 height 11
select select "service"
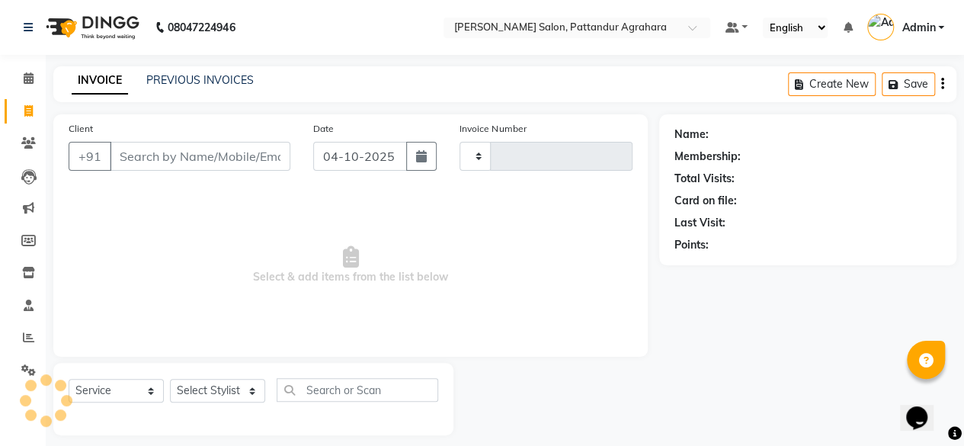
type input "0110"
select select "9009"
click at [181, 80] on link "PREVIOUS INVOICES" at bounding box center [199, 80] width 107 height 14
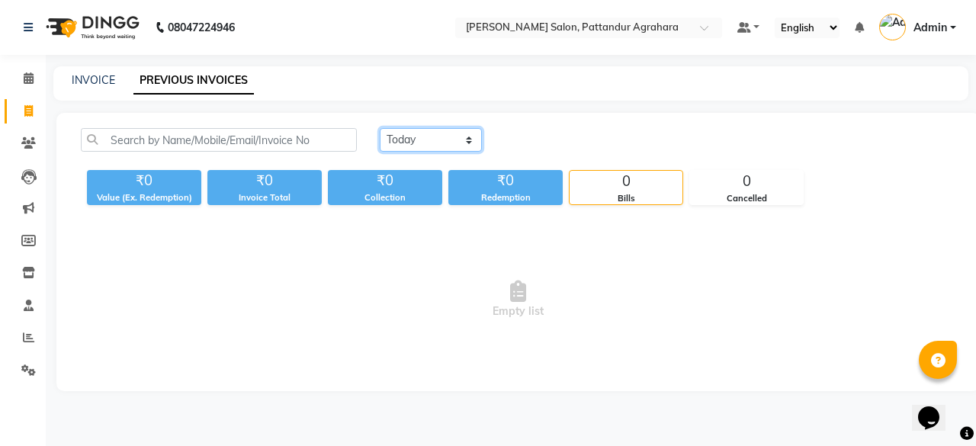
click at [418, 140] on select "Today Yesterday Custom Range" at bounding box center [431, 140] width 102 height 24
select select "yesterday"
click at [380, 128] on select "Today Yesterday Custom Range" at bounding box center [431, 140] width 102 height 24
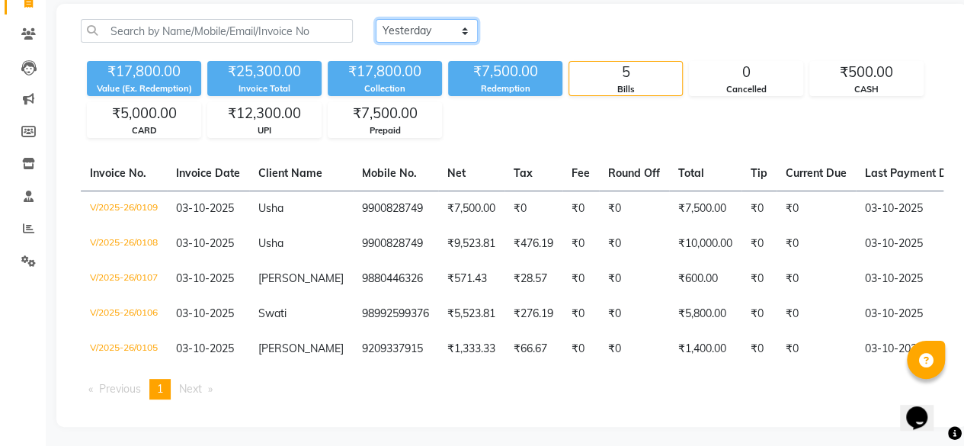
scroll to position [113, 0]
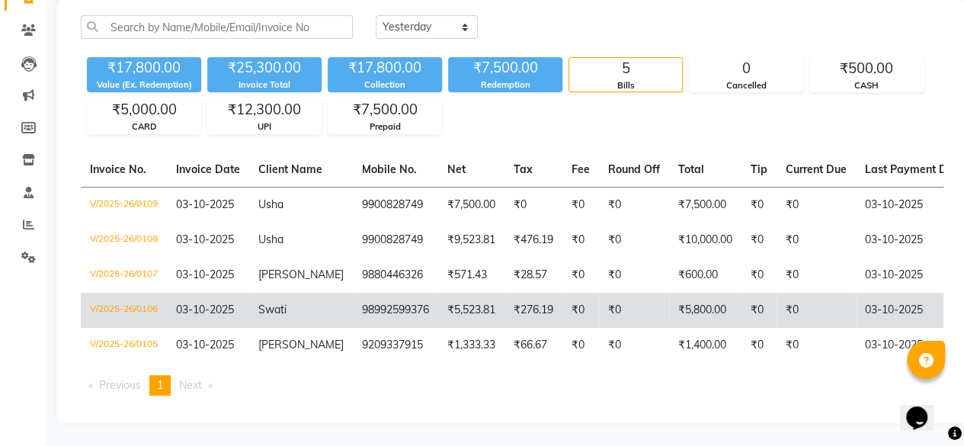
click at [132, 308] on td "V/2025-26/0106" at bounding box center [124, 310] width 86 height 35
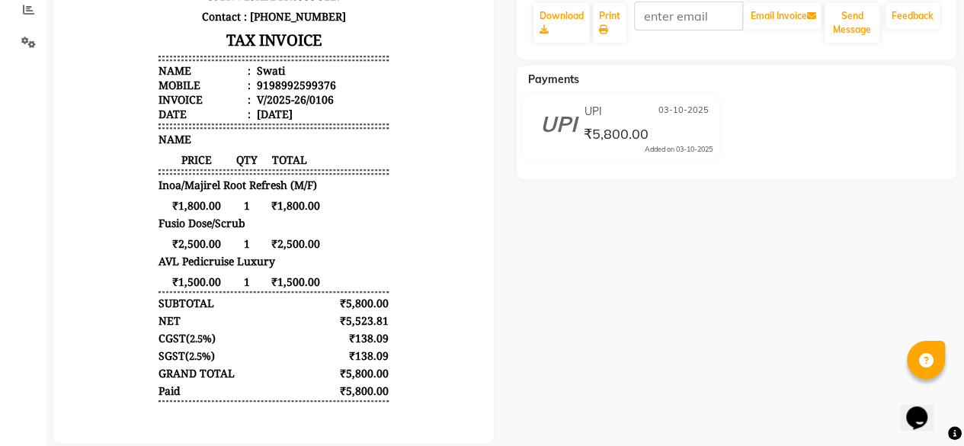
scroll to position [358, 0]
